Goal: Navigation & Orientation: Find specific page/section

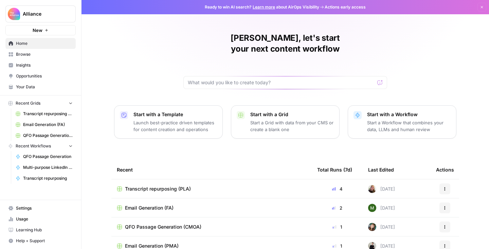
click at [104, 132] on div "[PERSON_NAME], let's start your next content workflow Start with a Template Lau…" at bounding box center [286, 161] width 408 height 323
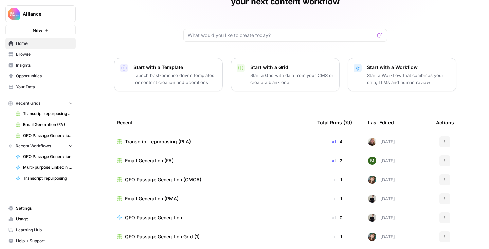
scroll to position [64, 0]
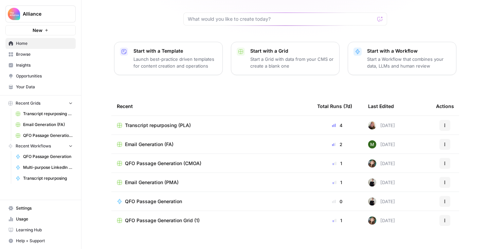
click at [48, 52] on span "Browse" at bounding box center [44, 54] width 57 height 6
